Goal: Information Seeking & Learning: Find contact information

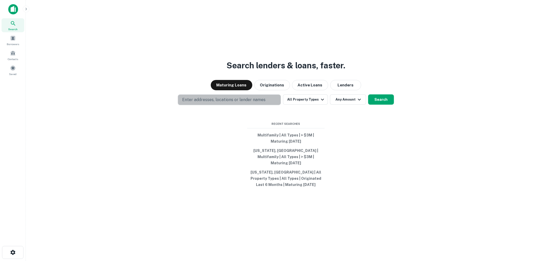
click at [233, 103] on p "Enter addresses, locations or lender names" at bounding box center [223, 100] width 83 height 6
drag, startPoint x: 444, startPoint y: 183, endPoint x: 423, endPoint y: 162, distance: 29.4
click at [446, 184] on div "Search lenders & loans, faster. Maturing Loans Originations Active Loans Lender…" at bounding box center [286, 142] width 512 height 261
click at [11, 9] on img at bounding box center [13, 9] width 10 height 10
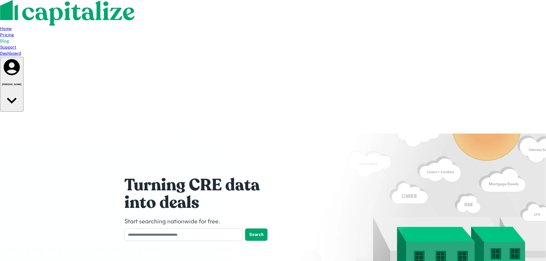
click at [206, 229] on input "text" at bounding box center [181, 235] width 115 height 13
type input "*****"
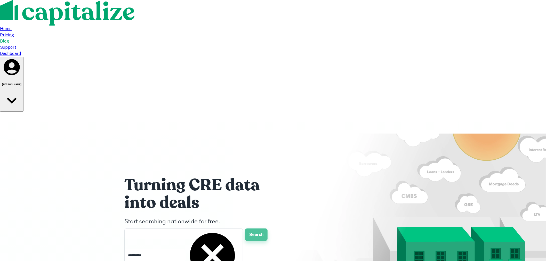
click at [255, 229] on button "Search" at bounding box center [256, 235] width 22 height 12
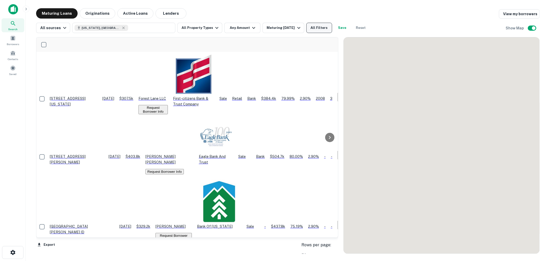
click at [321, 27] on button "All Filters" at bounding box center [319, 28] width 26 height 10
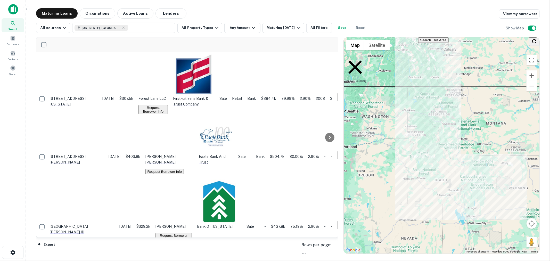
scroll to position [229, 0]
type input "*******"
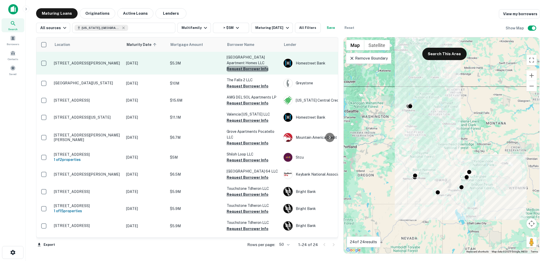
click at [251, 69] on button "Request Borrower Info" at bounding box center [248, 69] width 42 height 6
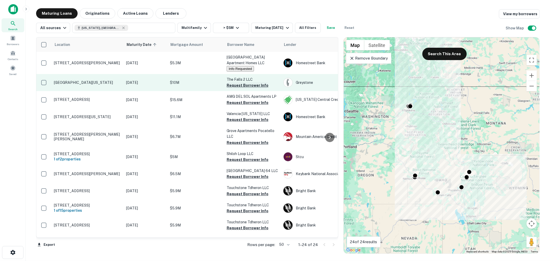
click at [251, 84] on button "Request Borrower Info" at bounding box center [248, 85] width 42 height 6
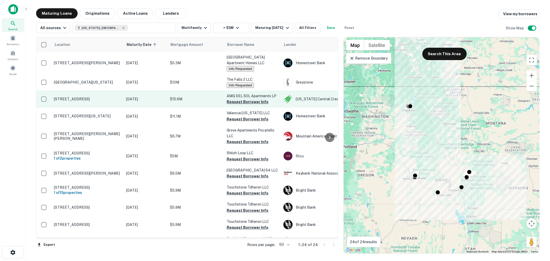
click at [249, 102] on button "Request Borrower Info" at bounding box center [248, 102] width 42 height 6
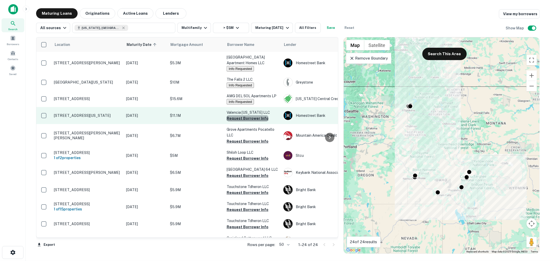
click at [254, 120] on button "Request Borrower Info" at bounding box center [248, 118] width 42 height 6
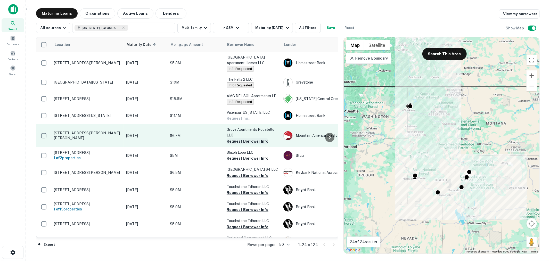
click at [258, 141] on button "Request Borrower Info" at bounding box center [248, 141] width 42 height 6
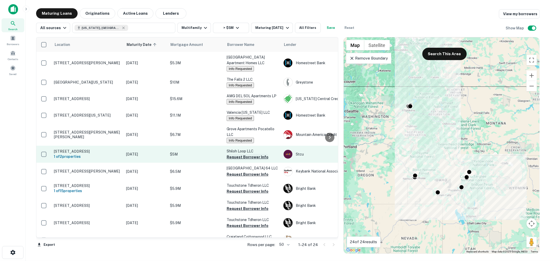
click at [245, 157] on button "Request Borrower Info" at bounding box center [248, 157] width 42 height 6
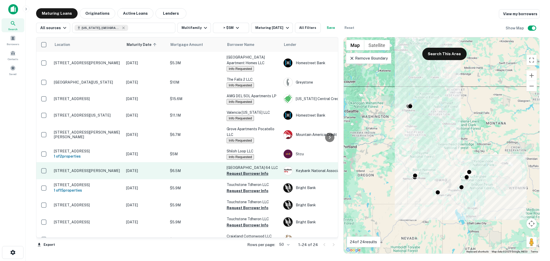
click at [242, 176] on button "Request Borrower Info" at bounding box center [248, 174] width 42 height 6
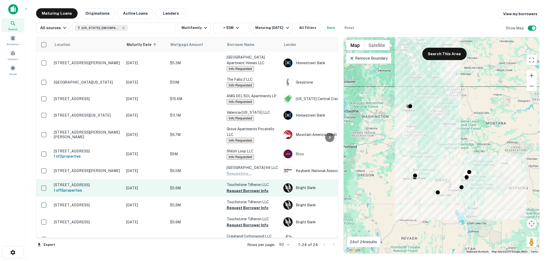
scroll to position [38, 0]
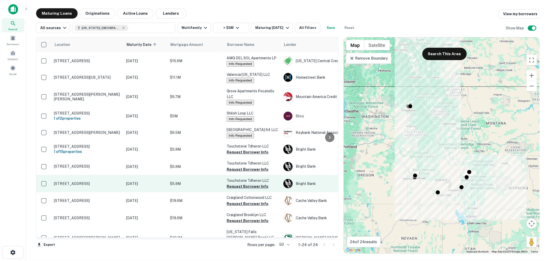
click at [240, 190] on button "Request Borrower Info" at bounding box center [248, 186] width 42 height 6
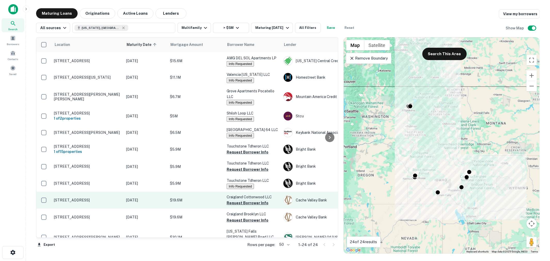
click at [246, 206] on button "Request Borrower Info" at bounding box center [248, 203] width 42 height 6
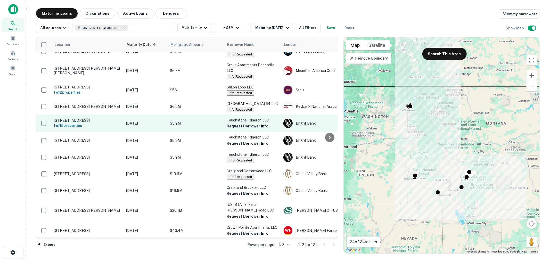
scroll to position [76, 0]
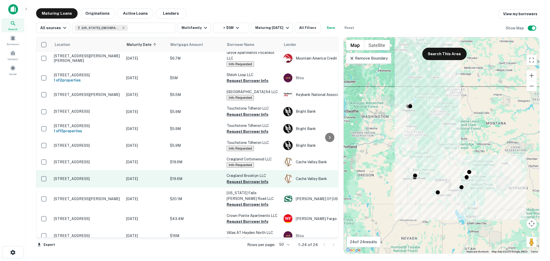
click at [250, 185] on button "Request Borrower Info" at bounding box center [248, 182] width 42 height 6
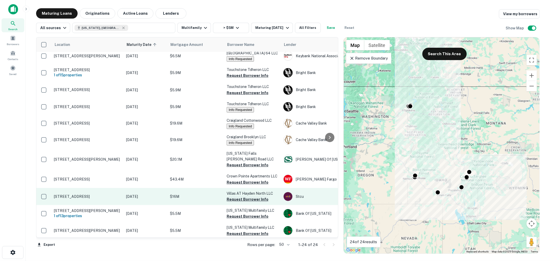
scroll to position [153, 0]
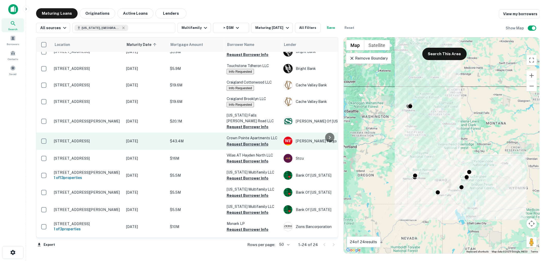
click at [245, 145] on button "Request Borrower Info" at bounding box center [248, 144] width 42 height 6
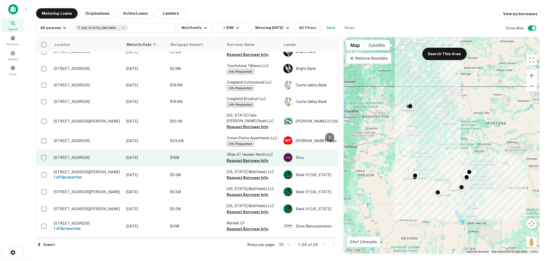
click at [251, 163] on button "Request Borrower Info" at bounding box center [248, 161] width 42 height 6
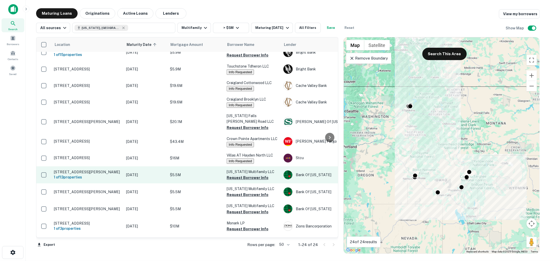
click at [248, 181] on button "Request Borrower Info" at bounding box center [248, 178] width 42 height 6
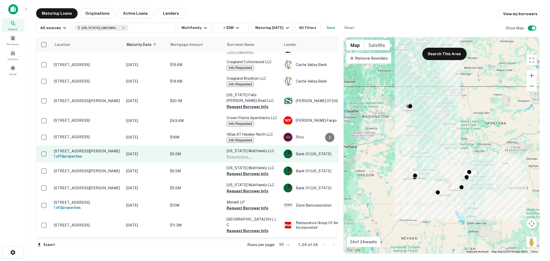
scroll to position [191, 0]
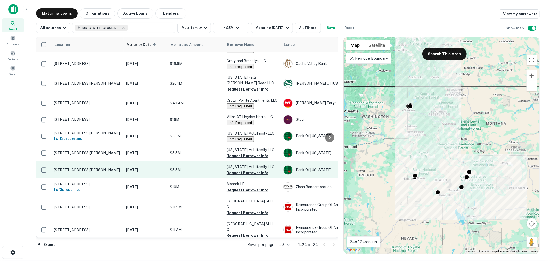
click at [248, 193] on button "Request Borrower Info" at bounding box center [248, 190] width 42 height 6
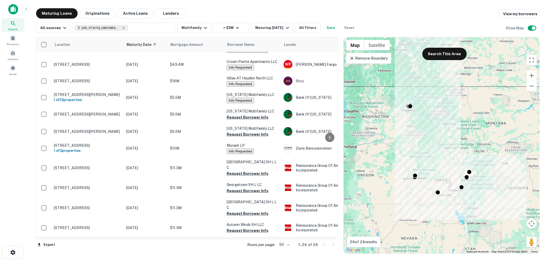
scroll to position [244, 0]
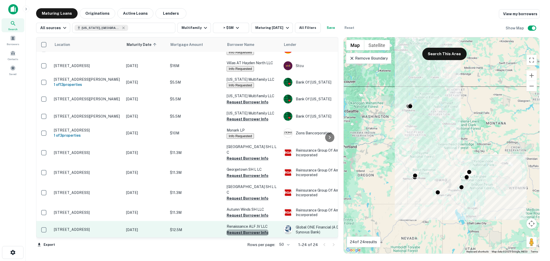
click at [250, 230] on button "Request Borrower Info" at bounding box center [248, 233] width 42 height 6
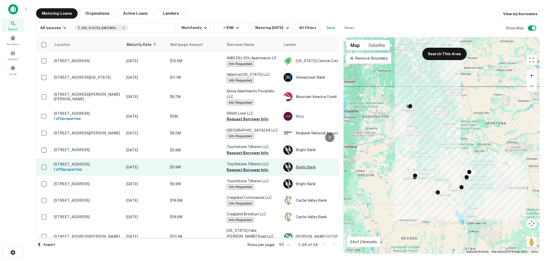
scroll to position [0, 0]
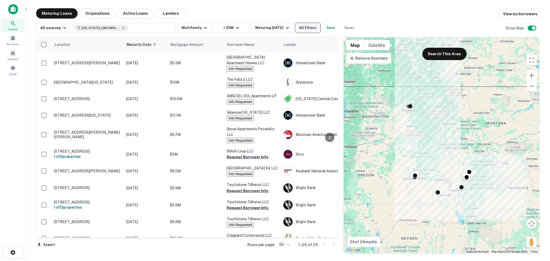
click at [310, 27] on button "All Filters" at bounding box center [308, 28] width 26 height 10
